Goal: Task Accomplishment & Management: Complete application form

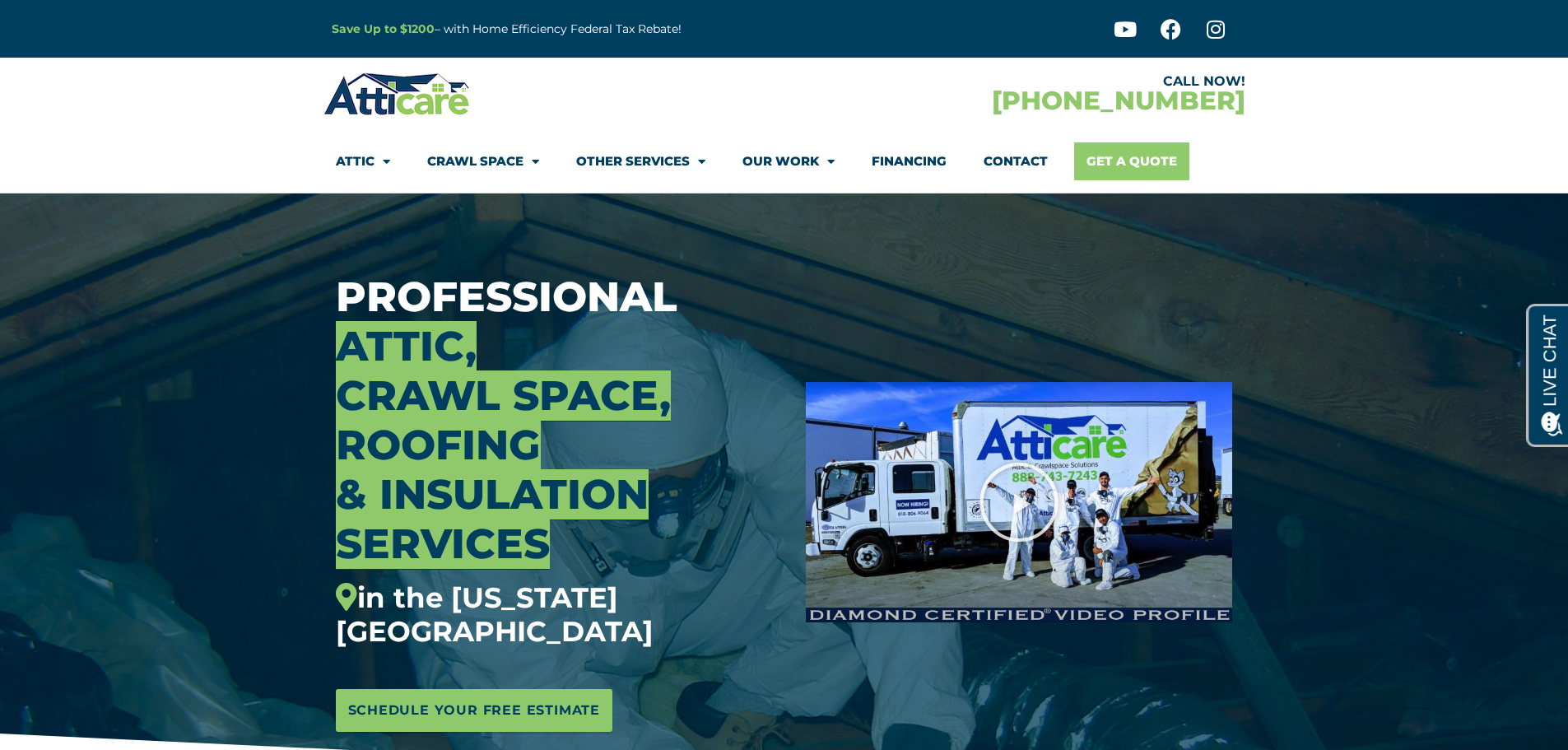
click at [1132, 156] on link "Get A Quote" at bounding box center [1131, 161] width 115 height 38
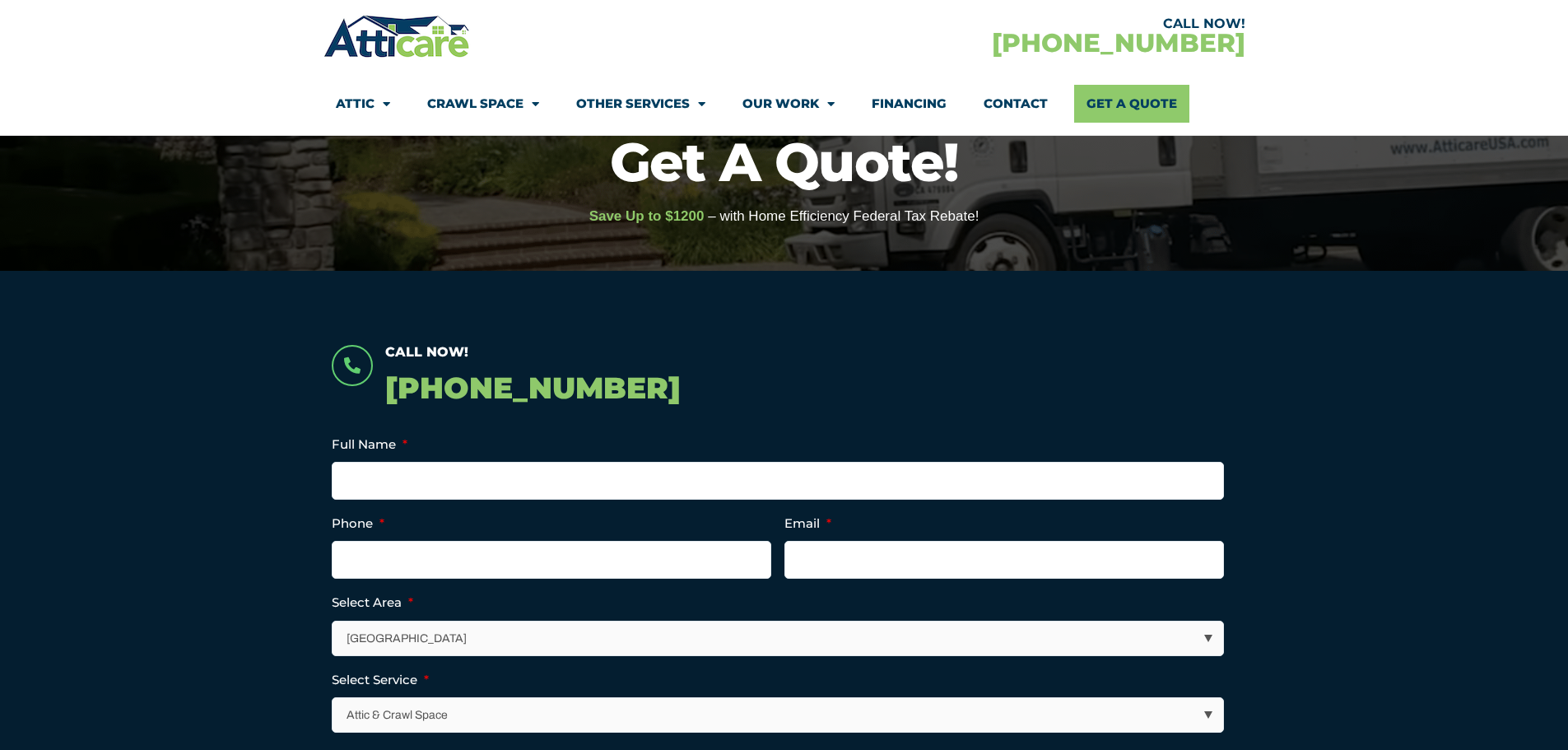
scroll to position [164, 0]
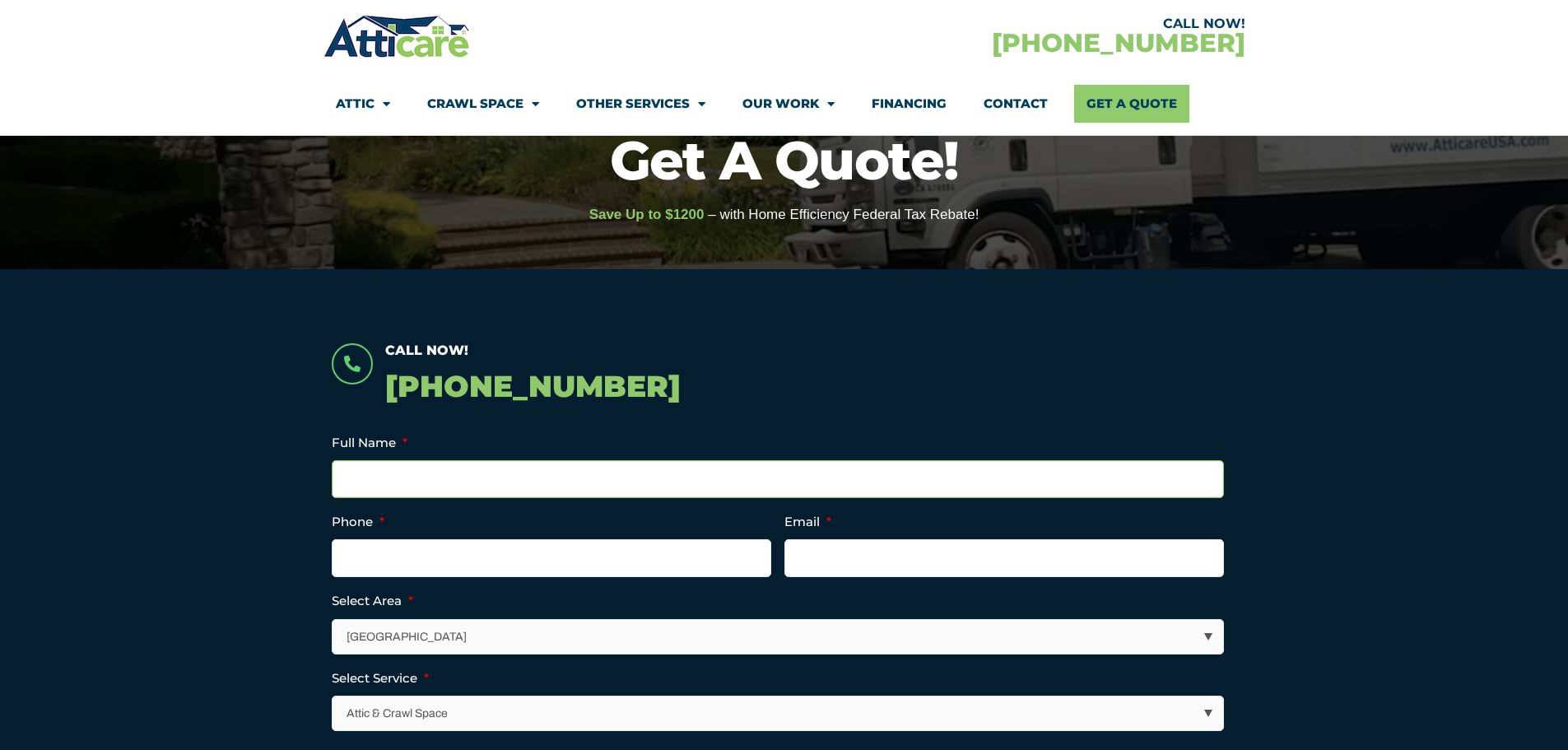
click at [394, 471] on input "Full Name *" at bounding box center [778, 479] width 892 height 38
type input "JOSHUA WEISSMAN"
type input "9175091696"
type input "josh@jcaldevelopment.com"
type input "(917) 509-1696"
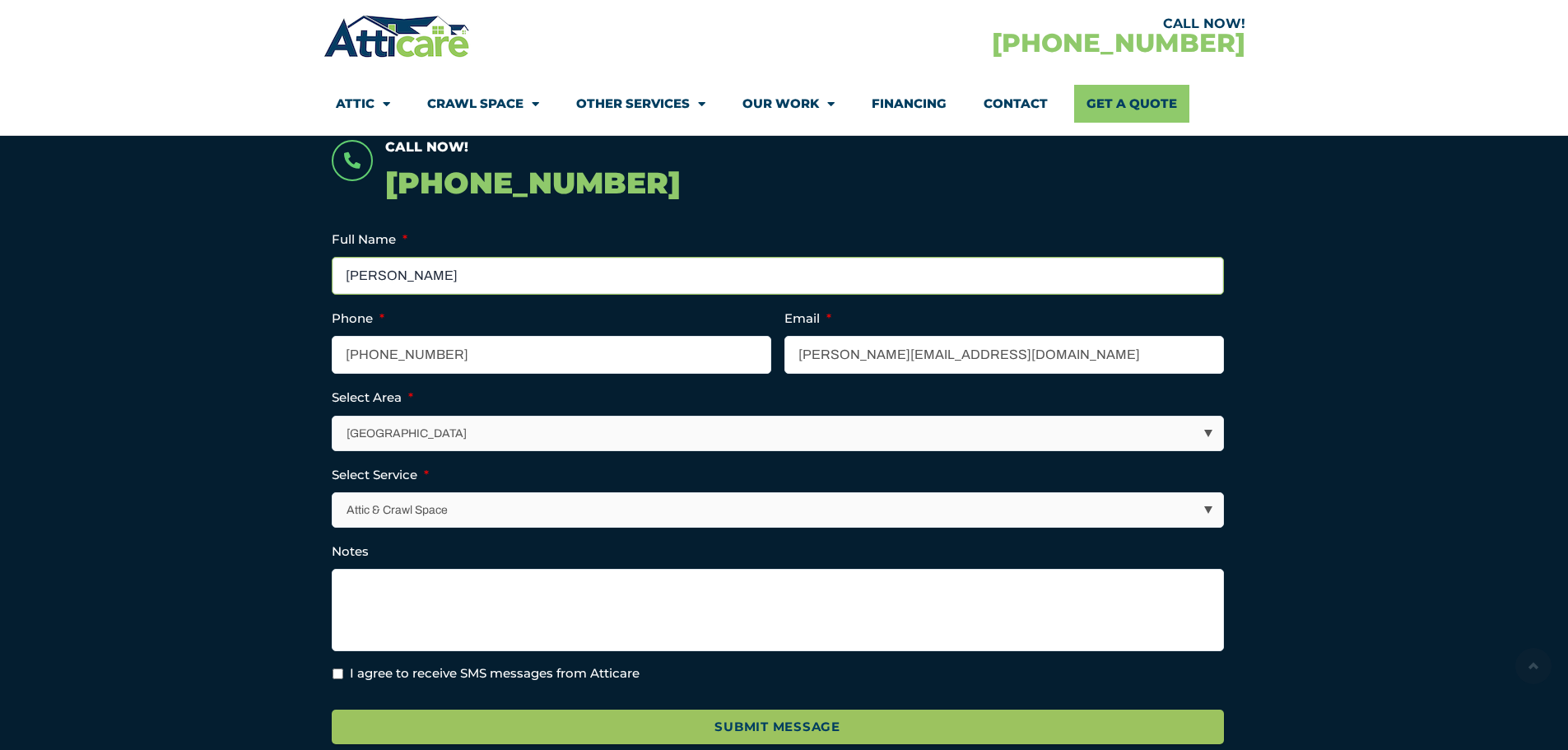
scroll to position [412, 0]
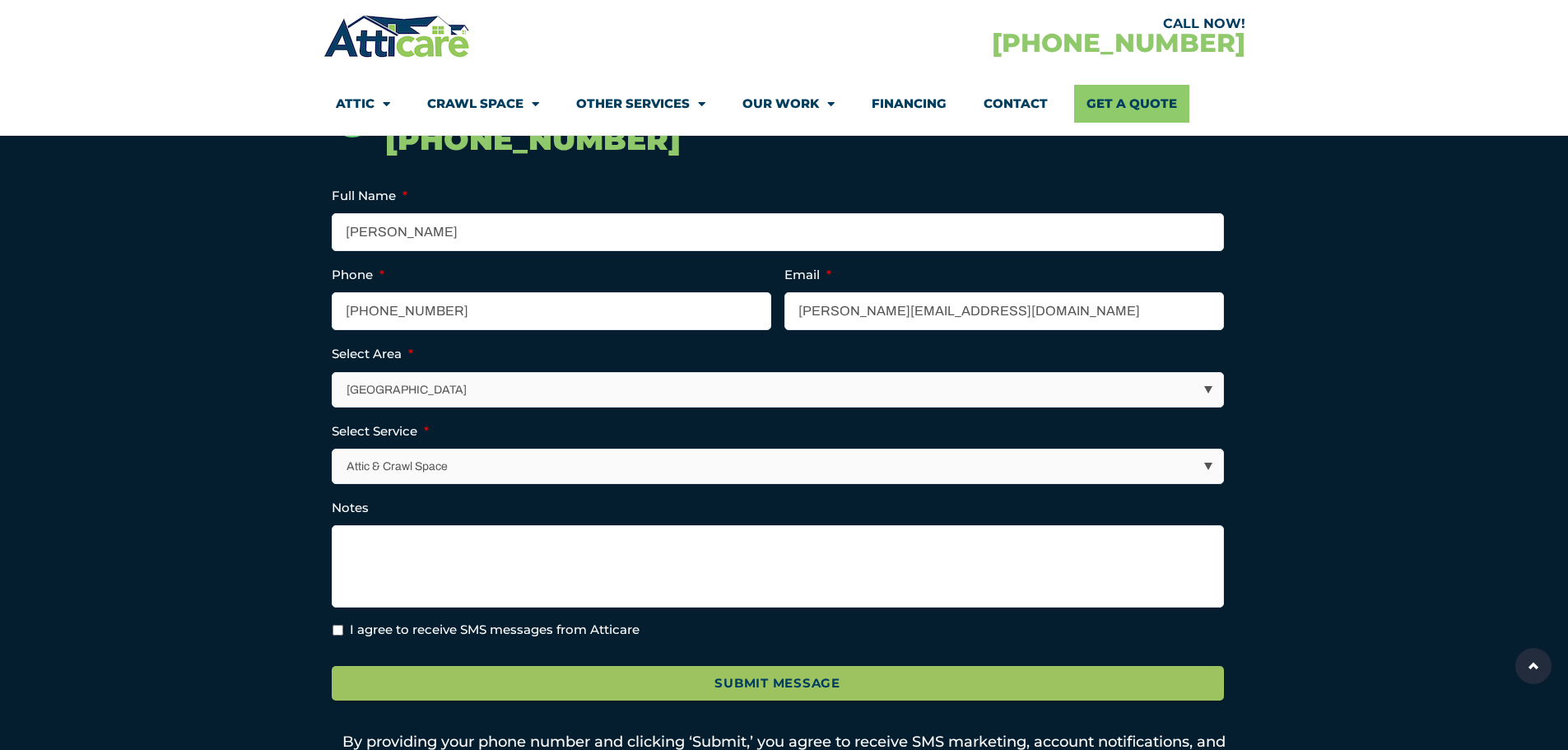
click at [418, 383] on select "Los Angeles Area San Francisco Bay Area New Jersey / New York Area Other Areas" at bounding box center [779, 390] width 891 height 34
select select "[US_STATE] / [US_STATE][GEOGRAPHIC_DATA]"
click at [333, 373] on select "[GEOGRAPHIC_DATA] [GEOGRAPHIC_DATA] [US_STATE] / [US_STATE] Area Other Areas" at bounding box center [779, 390] width 891 height 34
click at [479, 459] on select "Attic & Crawl Space Insulation Roofing Solar Energy Other Services" at bounding box center [779, 466] width 891 height 34
click at [333, 449] on select "Attic & Crawl Space Insulation Roofing Solar Energy Other Services" at bounding box center [779, 466] width 891 height 34
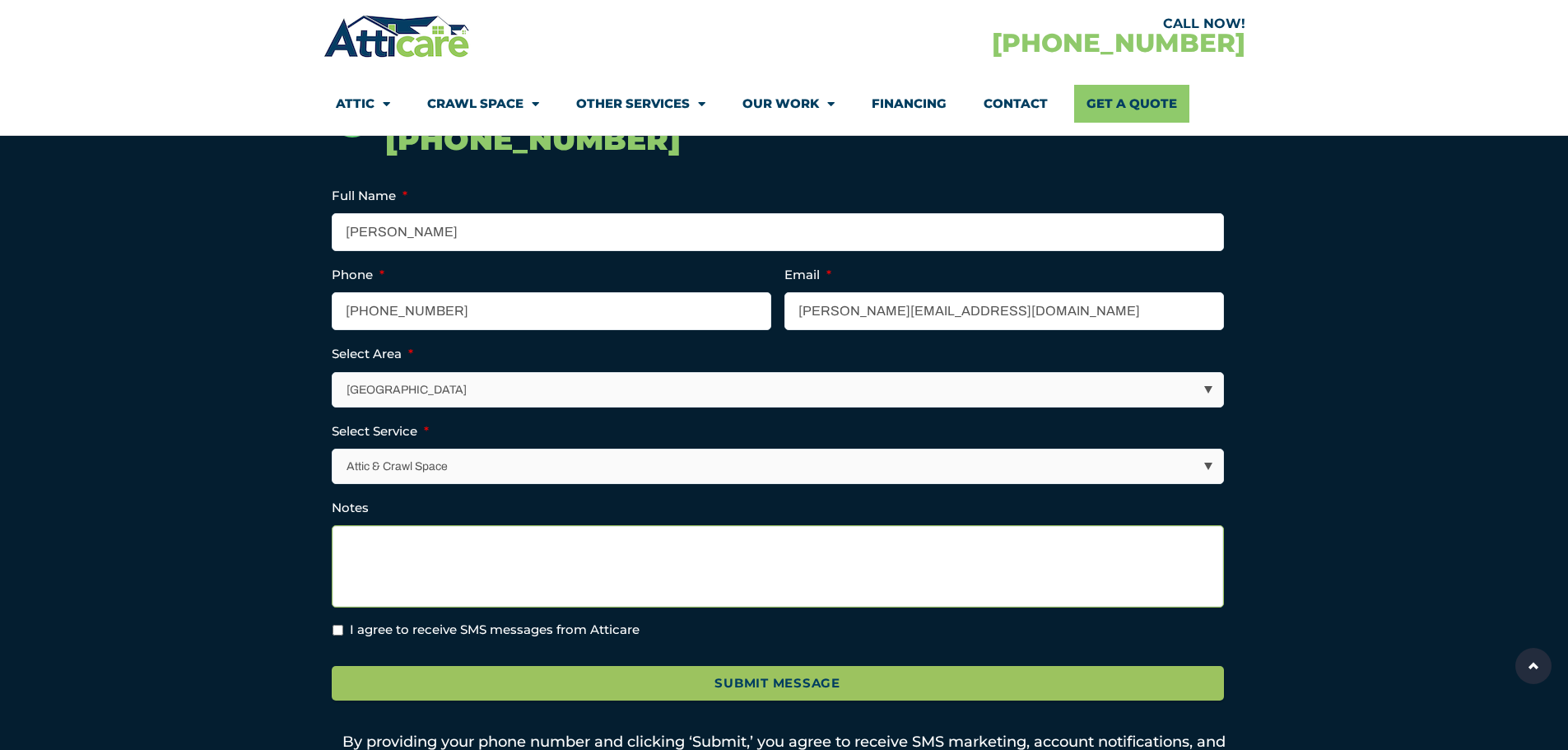
click at [389, 541] on textarea "Notes" at bounding box center [778, 566] width 892 height 82
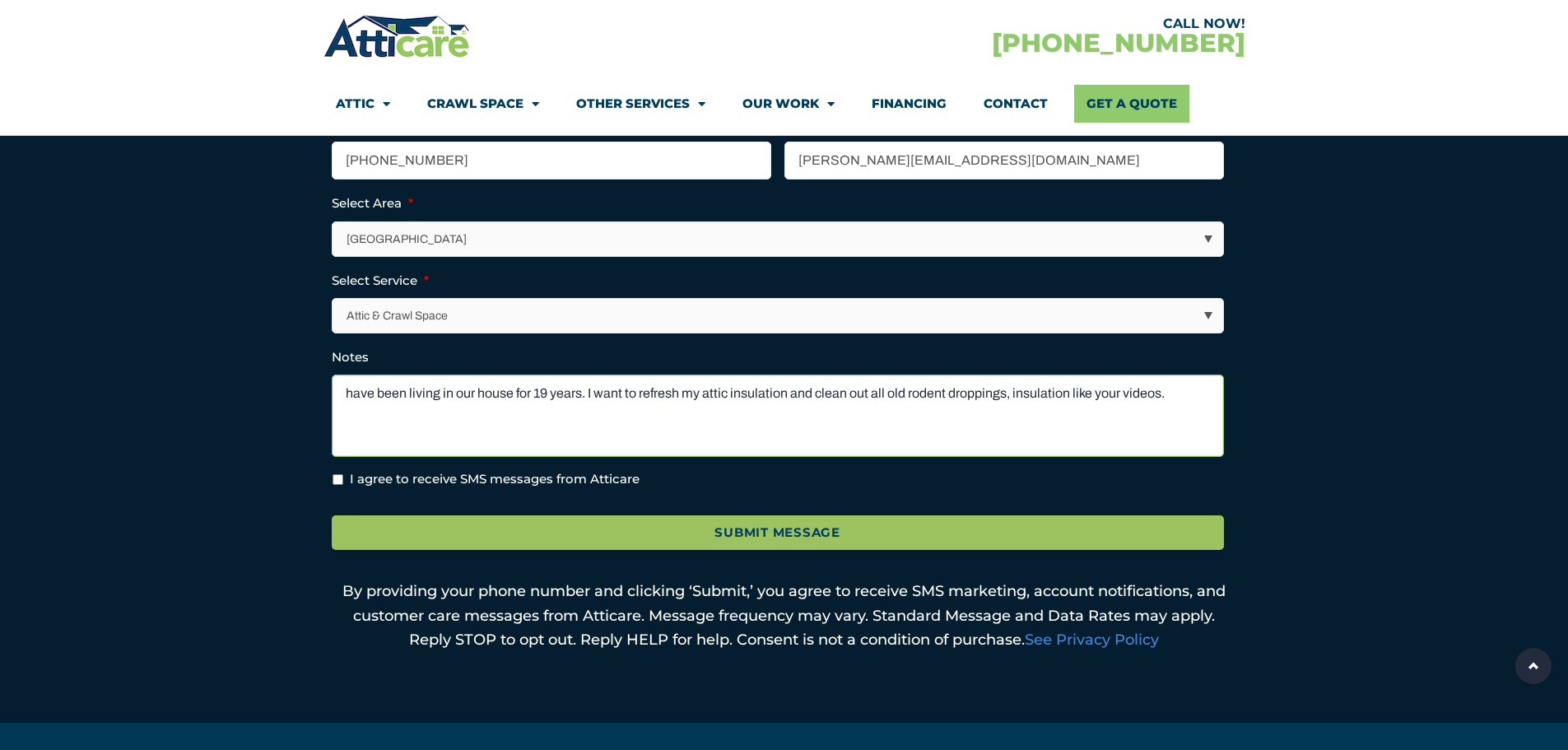
scroll to position [576, 0]
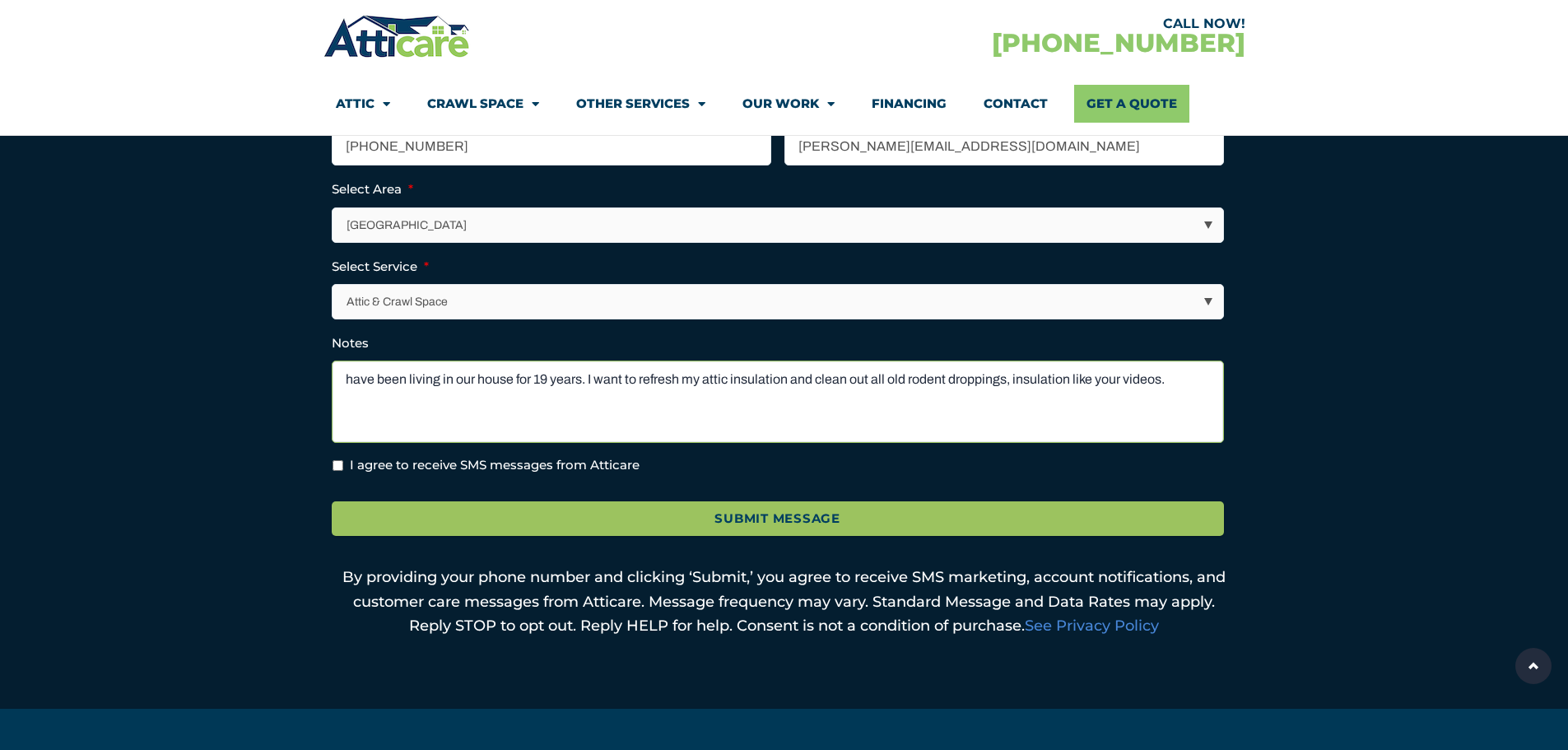
type textarea "have been living in our house for 19 years. I want to refresh my attic insulati…"
click at [334, 465] on input "I agree to receive SMS messages from Atticare" at bounding box center [338, 465] width 11 height 11
checkbox input "true"
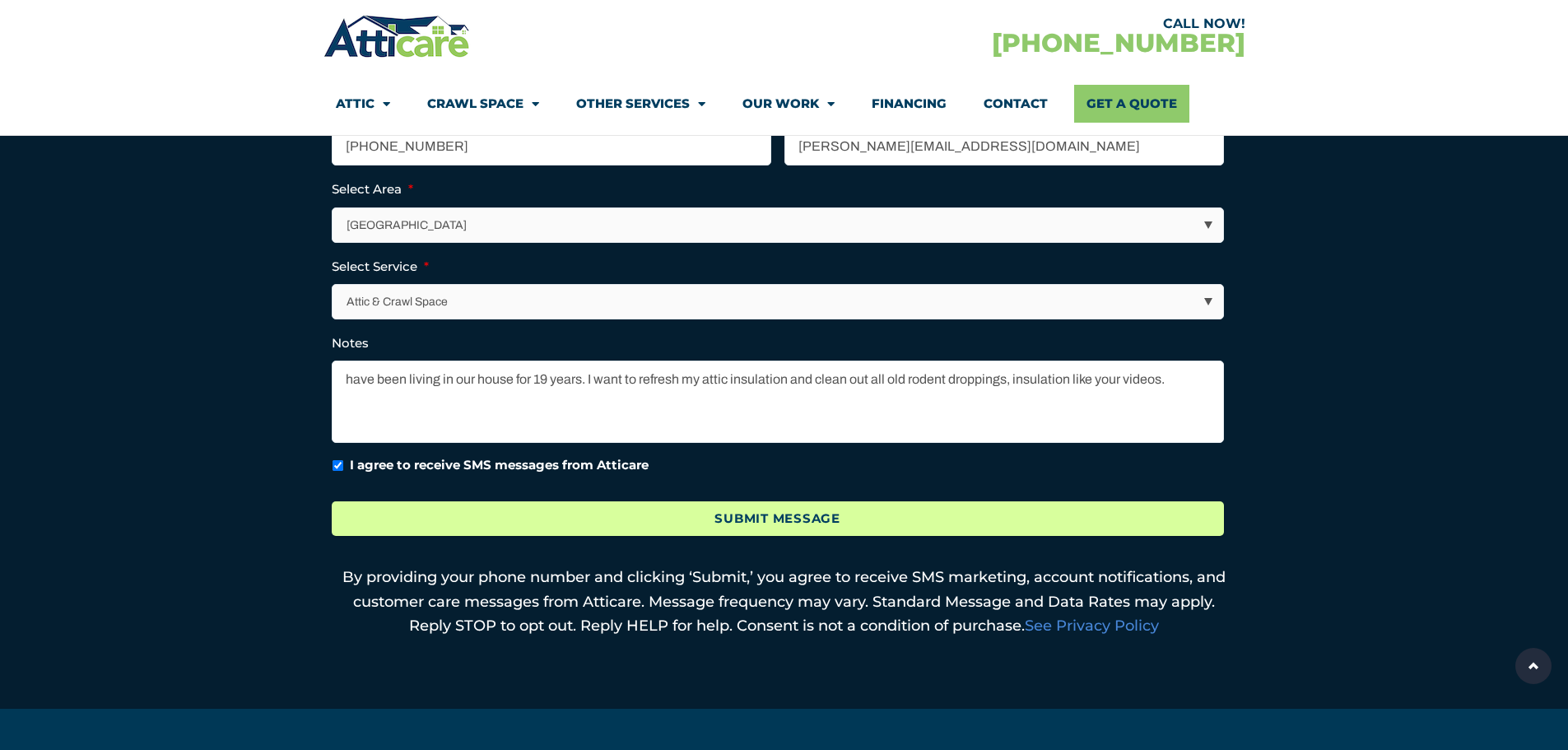
click at [763, 521] on input "Submit Message" at bounding box center [778, 519] width 892 height 36
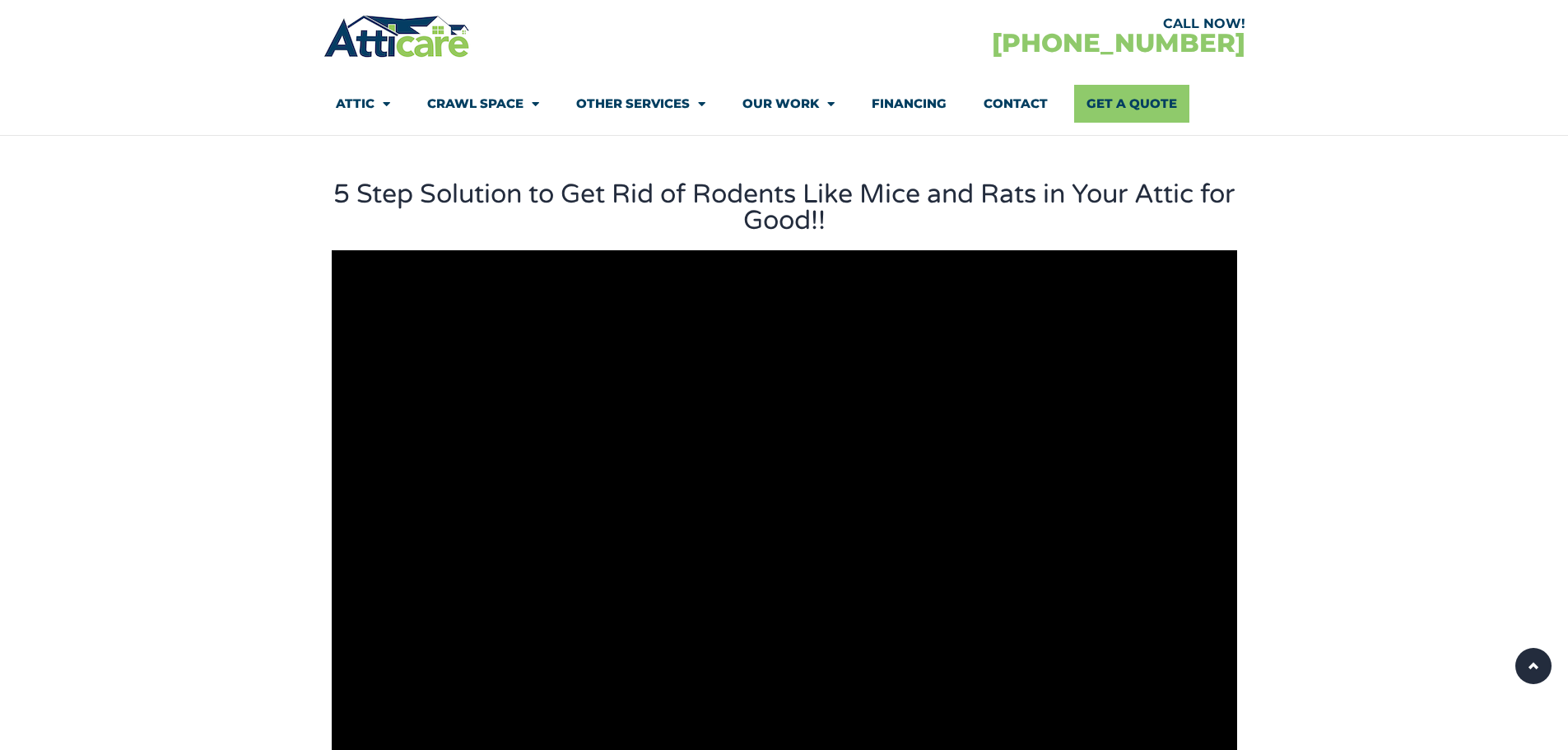
scroll to position [494, 0]
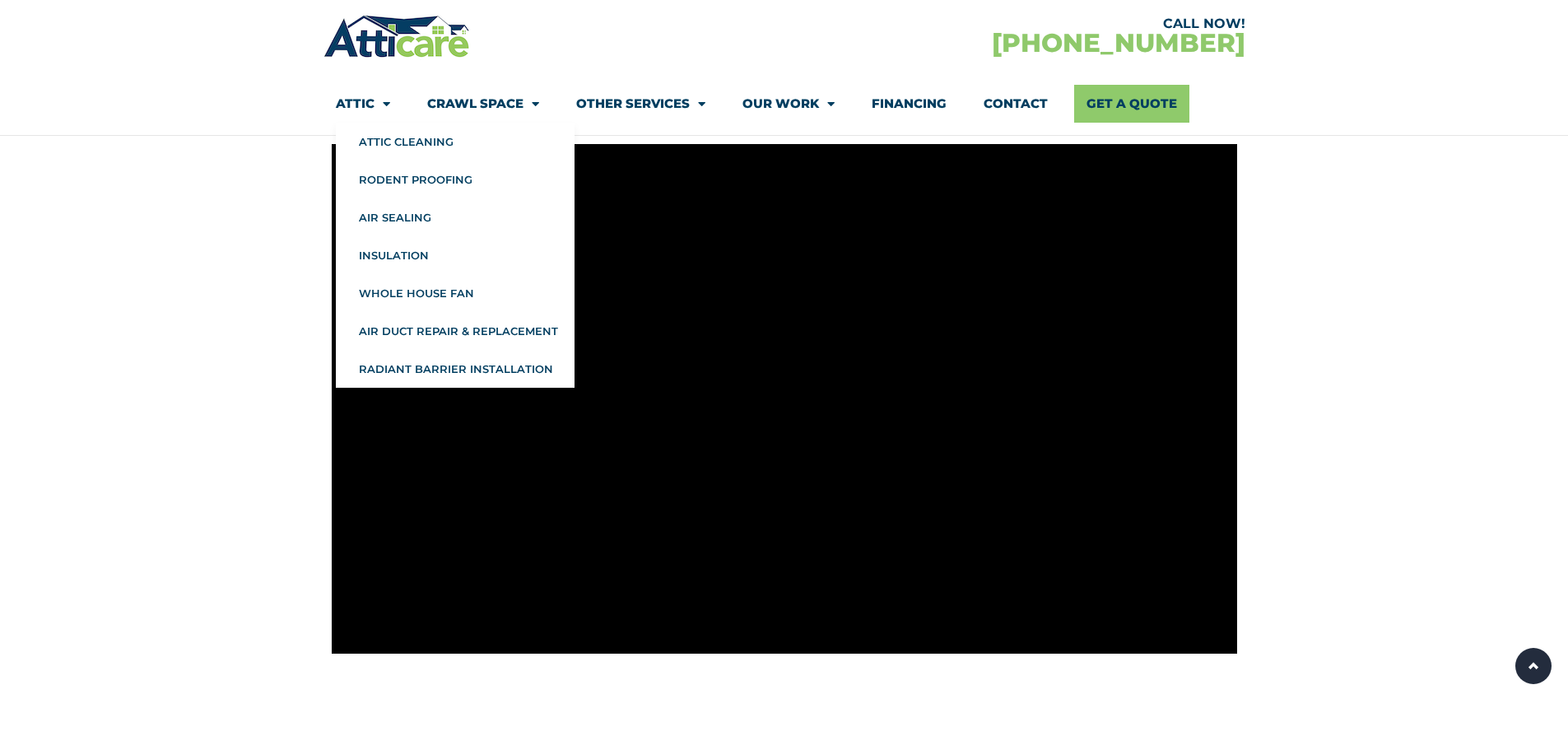
click at [377, 102] on span "Menu" at bounding box center [382, 104] width 16 height 29
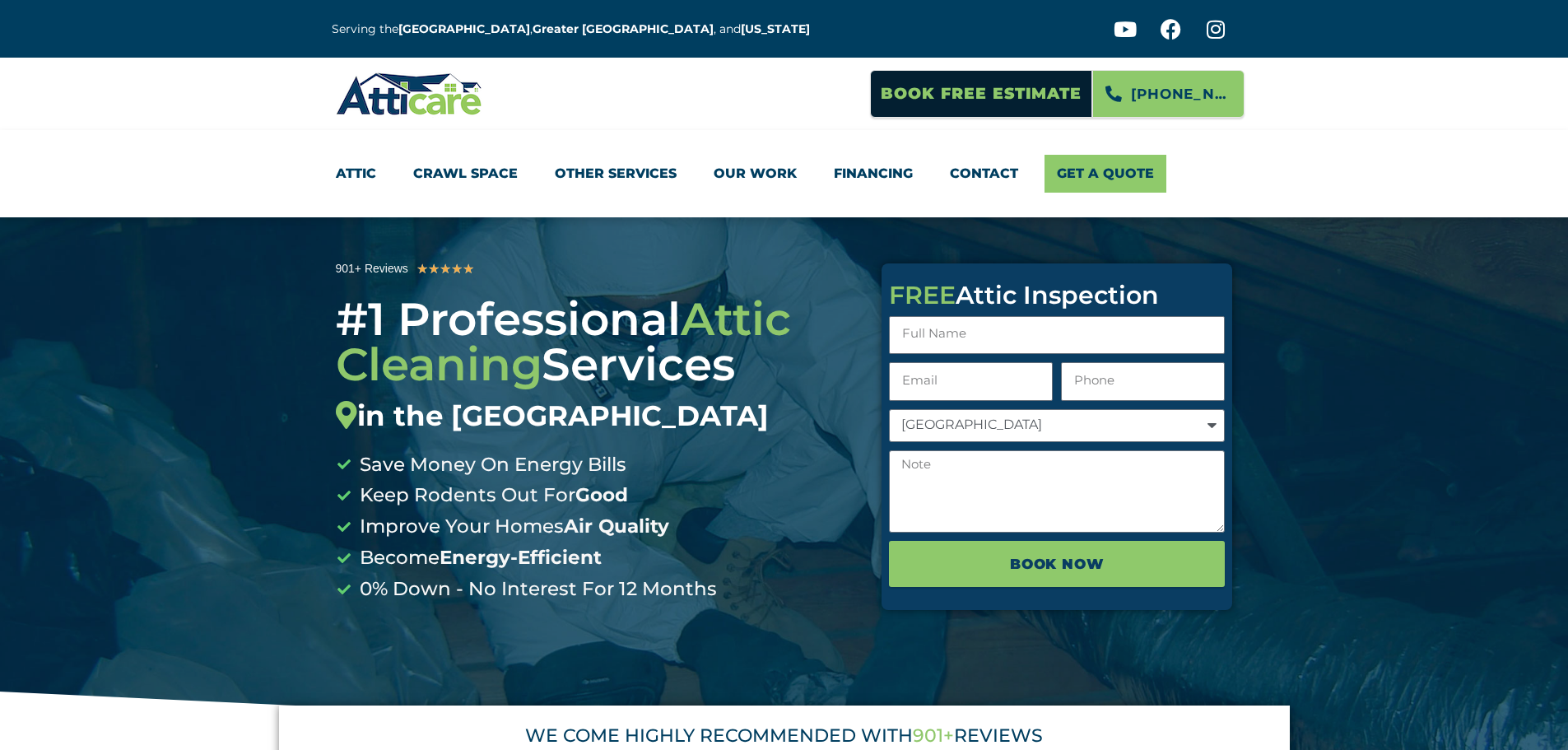
click at [370, 166] on link "Attic" at bounding box center [355, 173] width 40 height 38
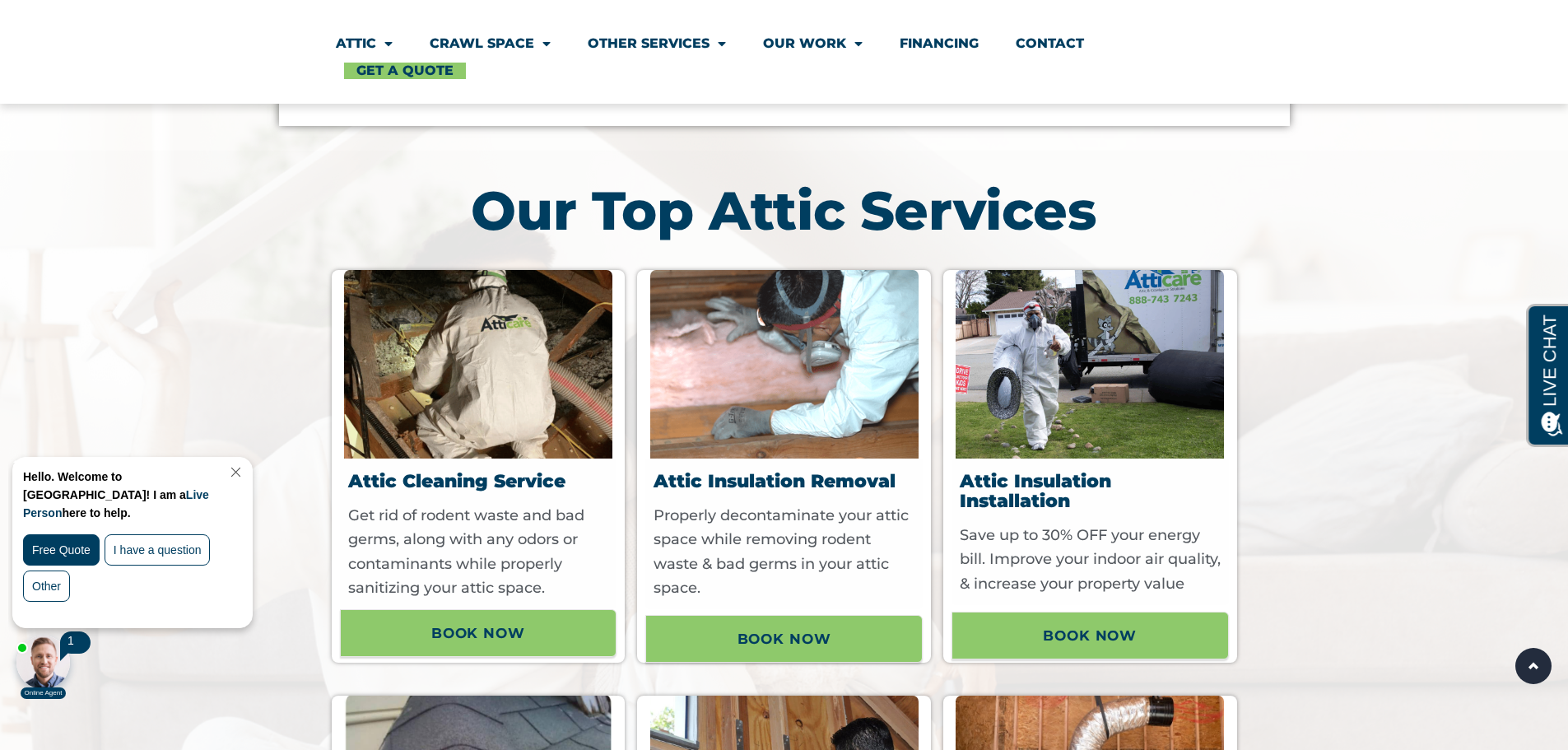
scroll to position [741, 0]
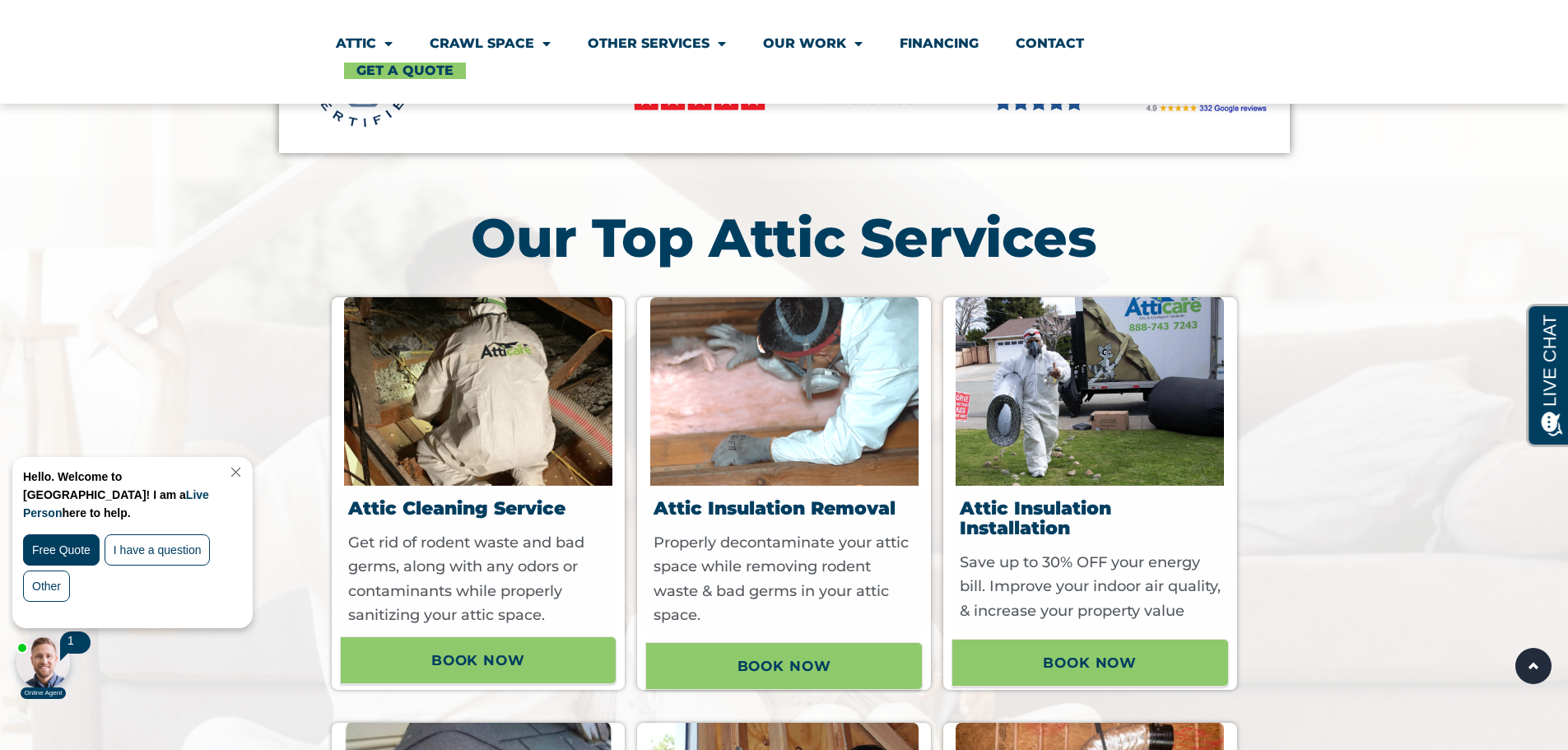
click at [735, 411] on img at bounding box center [784, 391] width 269 height 188
click at [764, 486] on div "Attic Insulation Removal Properly decontaminate your attic space while removing…" at bounding box center [784, 561] width 278 height 151
click at [789, 516] on h3 "Attic Insulation Removal" at bounding box center [786, 509] width 265 height 20
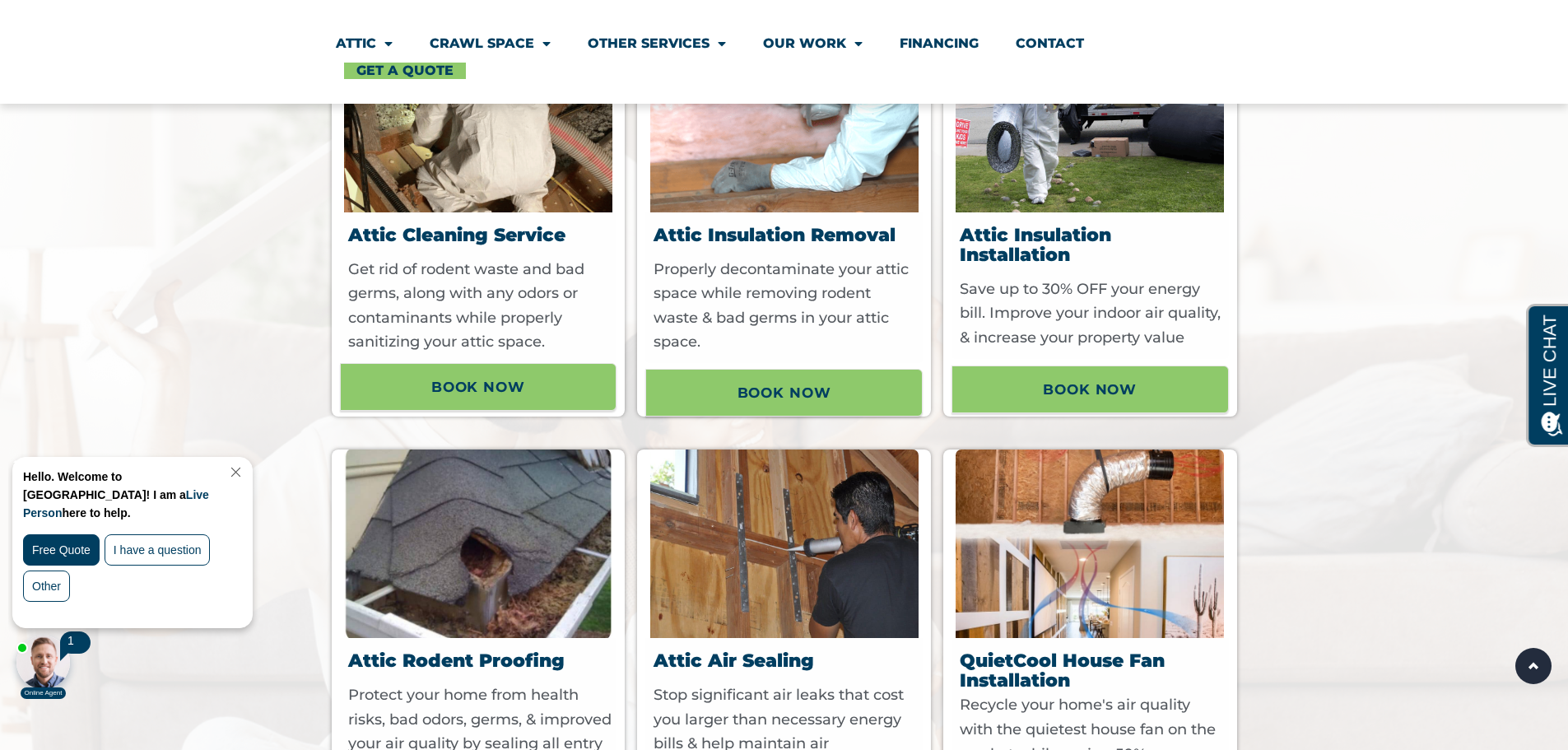
scroll to position [823, 0]
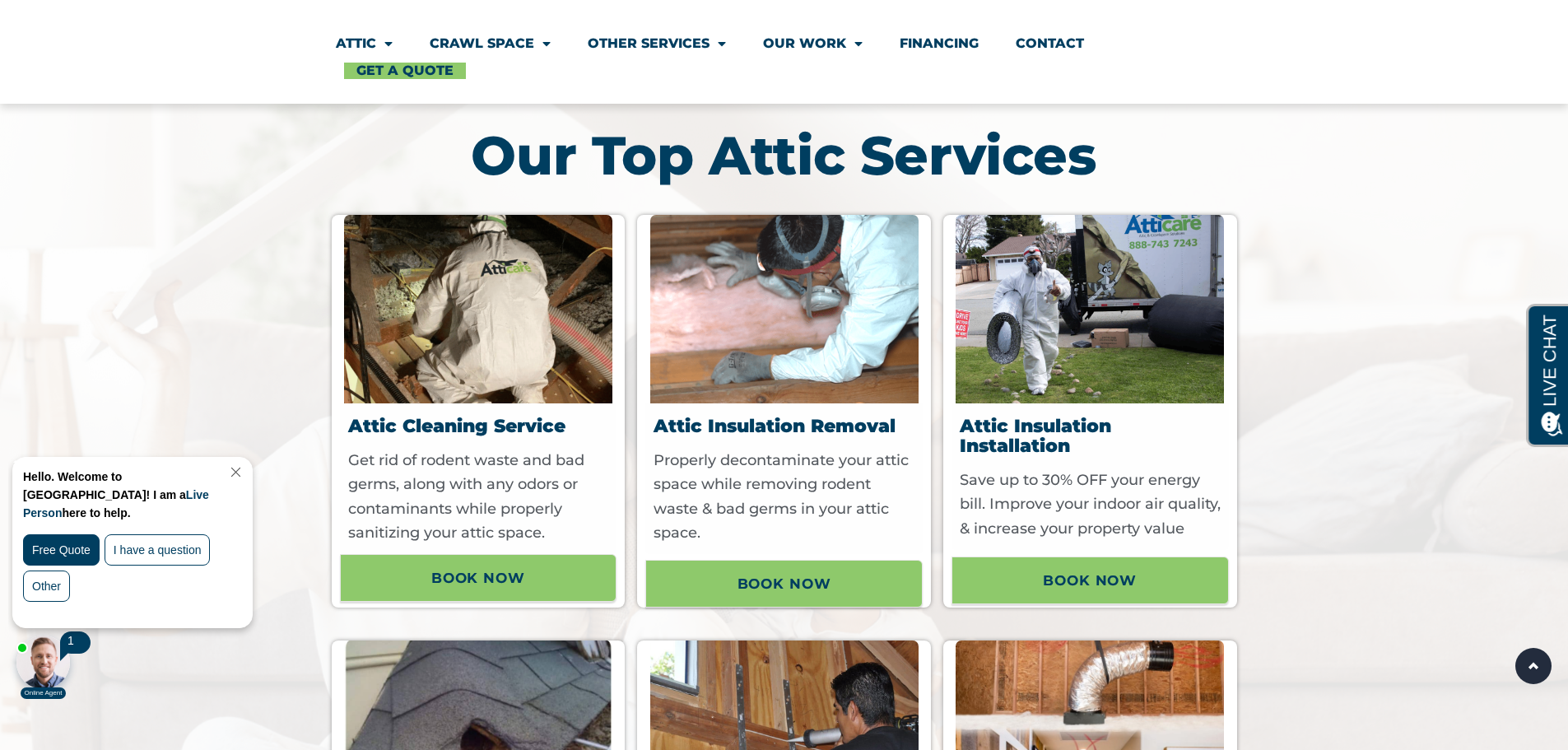
click at [1038, 49] on link "Contact" at bounding box center [1050, 44] width 69 height 38
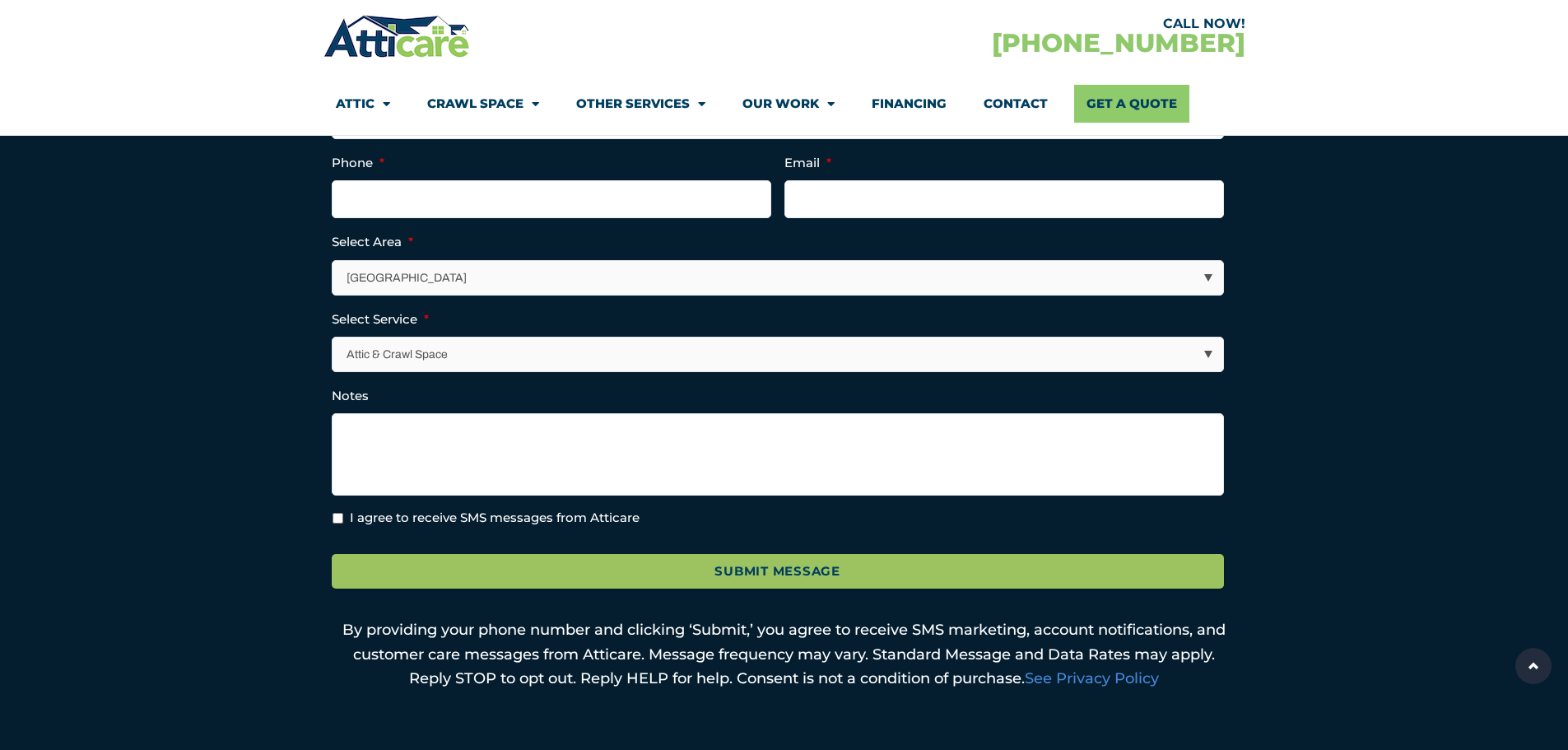
scroll to position [494, 0]
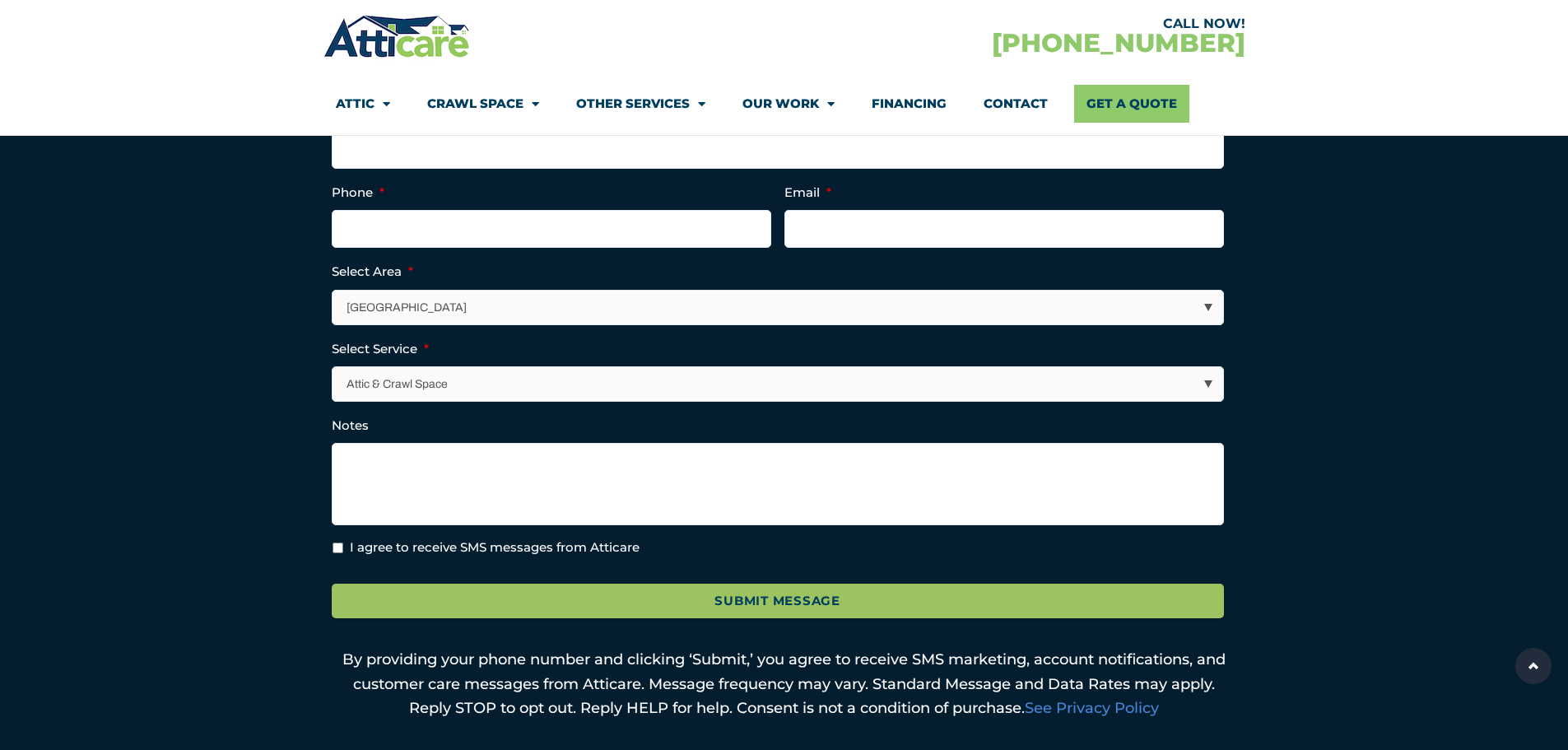
click at [444, 308] on select "[GEOGRAPHIC_DATA] [GEOGRAPHIC_DATA] [US_STATE] / [US_STATE] Area Other Areas" at bounding box center [779, 307] width 891 height 34
click at [216, 381] on section "Call Now! [PHONE_NUMBER] Full Name * Phone * Email * Select Area * [GEOGRAPHIC_…" at bounding box center [784, 365] width 1568 height 851
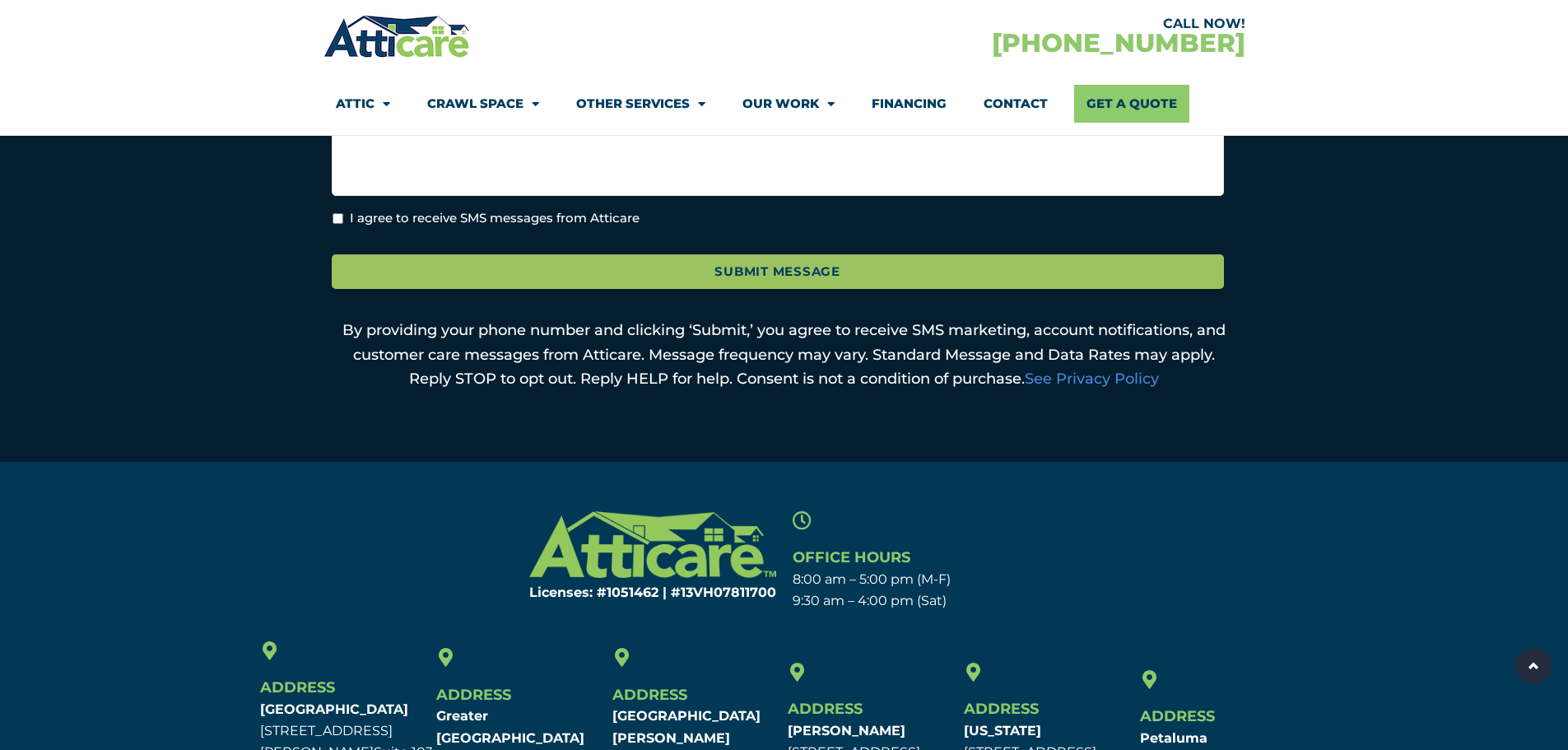
scroll to position [1049, 0]
